Goal: Information Seeking & Learning: Check status

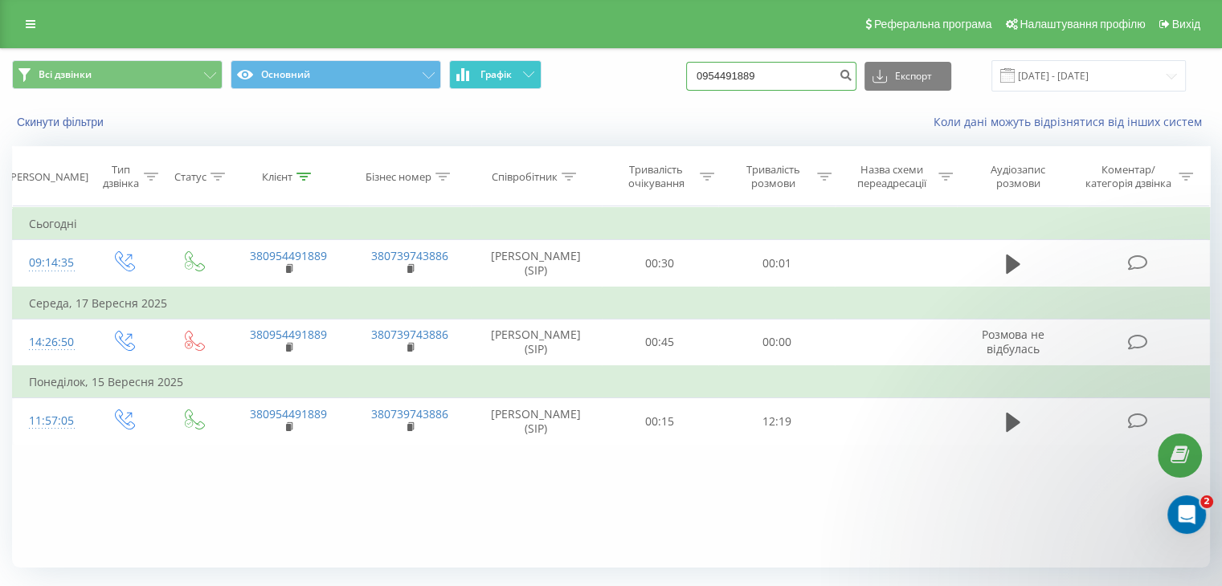
drag, startPoint x: 559, startPoint y: 79, endPoint x: 488, endPoint y: 68, distance: 72.3
click at [488, 68] on div "Всі дзвінки Основний Графік 0954491889 Експорт .csv .xls .xlsx [DATE] - [DATE]" at bounding box center [611, 75] width 1198 height 31
paste input "35968535"
type input "0935968535"
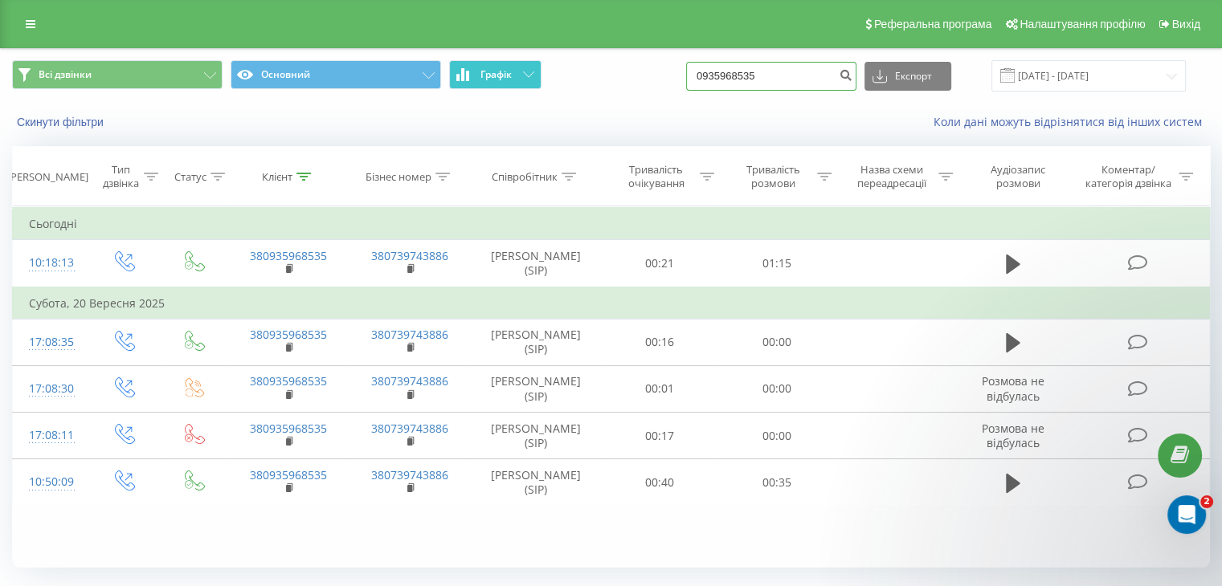
drag, startPoint x: 799, startPoint y: 76, endPoint x: 460, endPoint y: 65, distance: 340.0
click at [460, 65] on div "Всі дзвінки Основний Графік 0935968535 Експорт .csv .xls .xlsx [DATE] - [DATE]" at bounding box center [611, 75] width 1198 height 31
paste input "76217916"
type input "0976217916"
